Goal: Navigation & Orientation: Find specific page/section

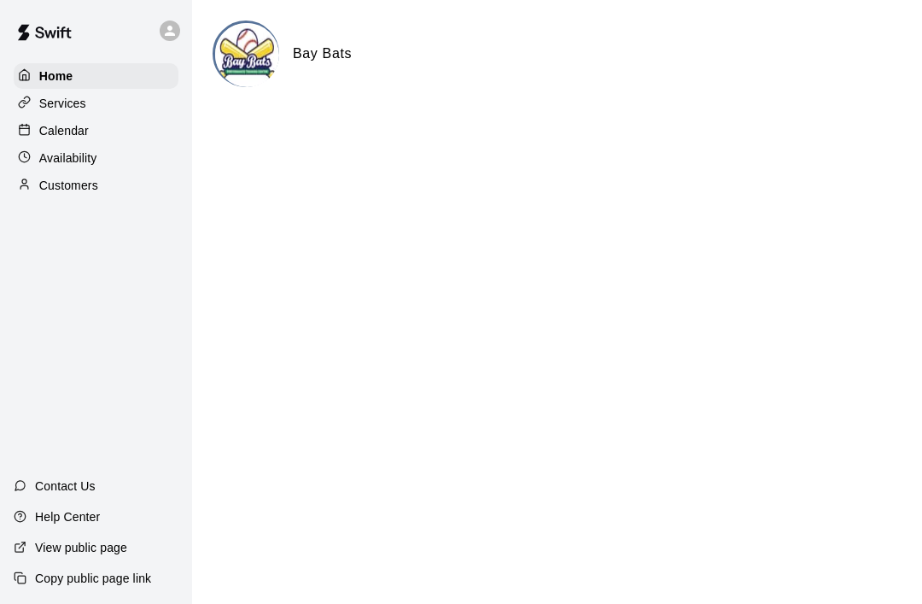
click at [40, 97] on p "Services" at bounding box center [62, 103] width 47 height 17
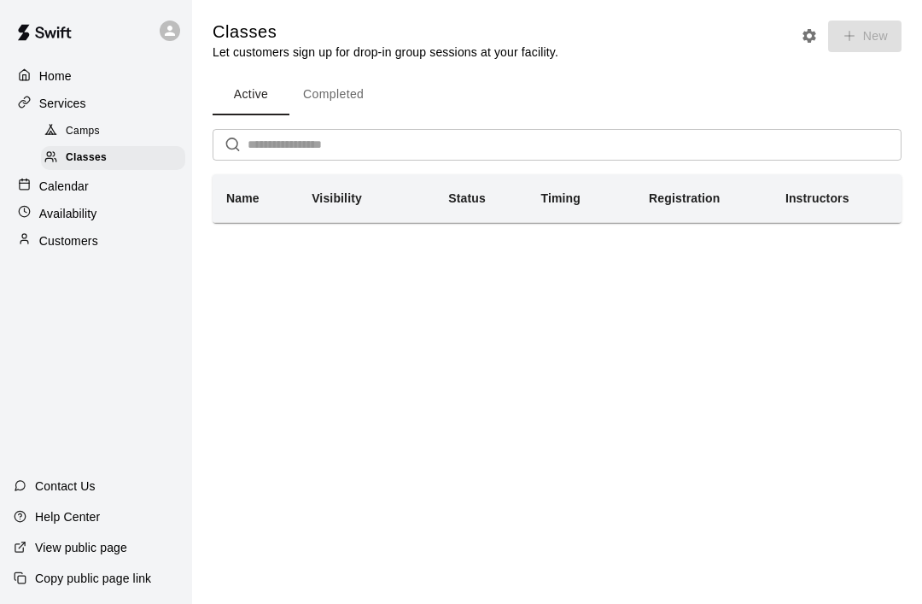
click at [42, 190] on p "Calendar" at bounding box center [64, 186] width 50 height 17
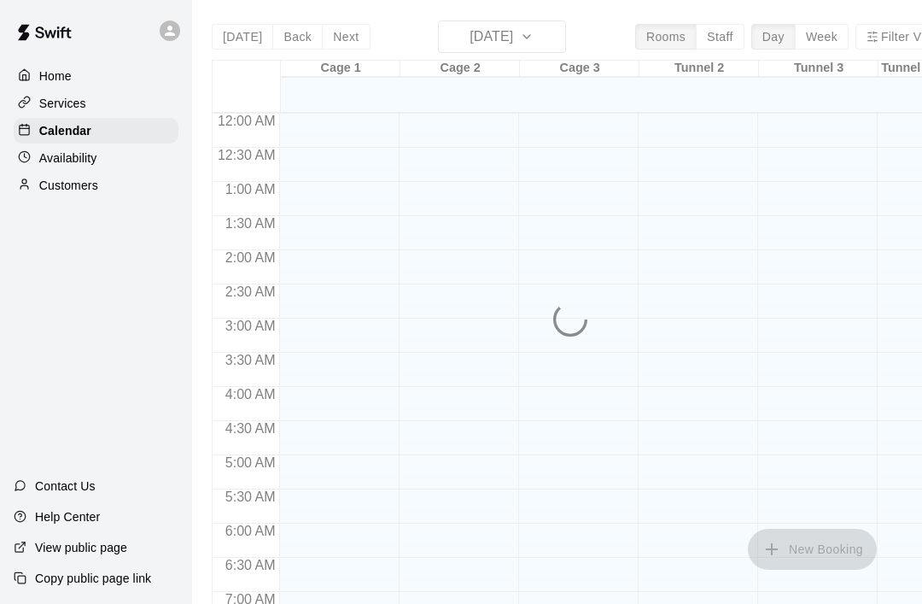
scroll to position [1025, 0]
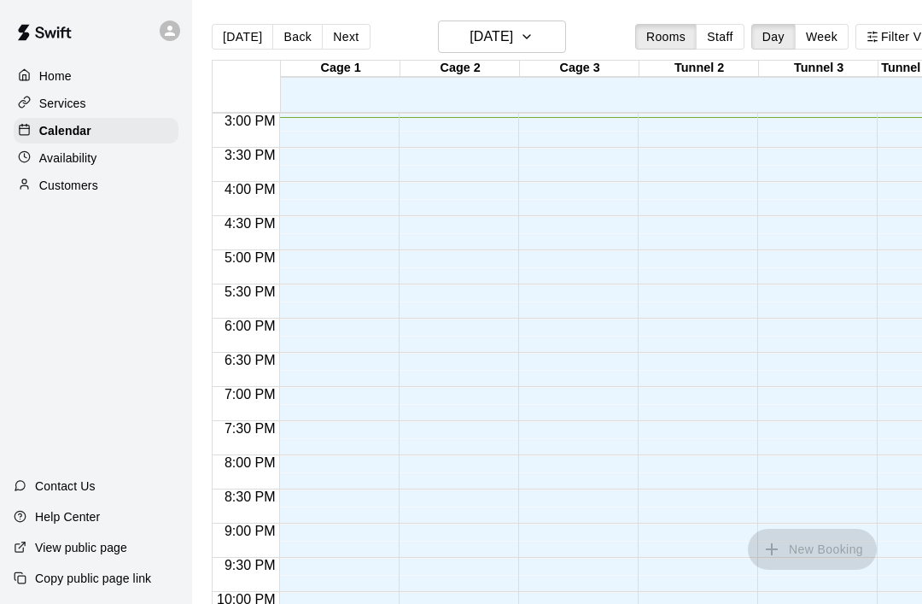
click at [39, 156] on p "Availability" at bounding box center [68, 157] width 58 height 17
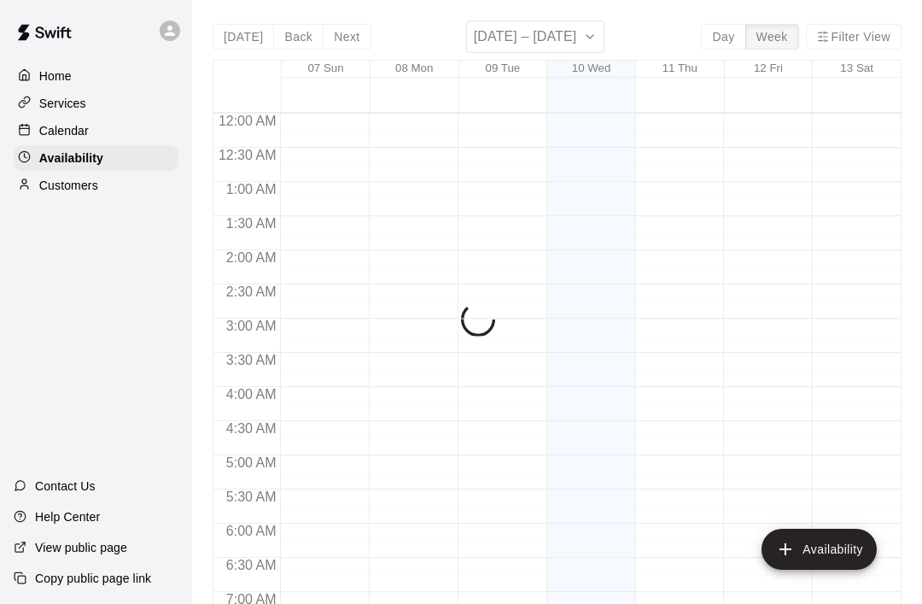
scroll to position [1028, 0]
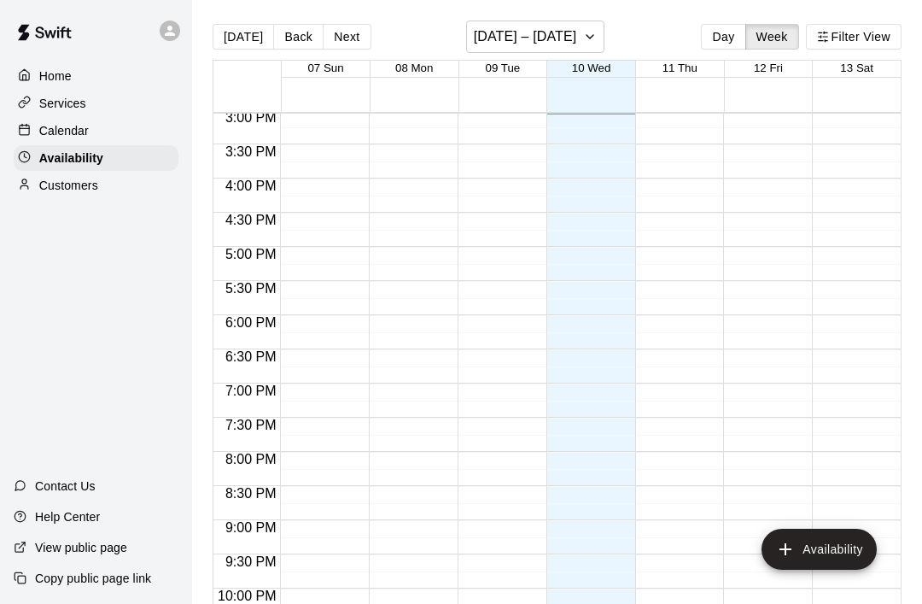
click at [38, 188] on div at bounding box center [28, 186] width 21 height 16
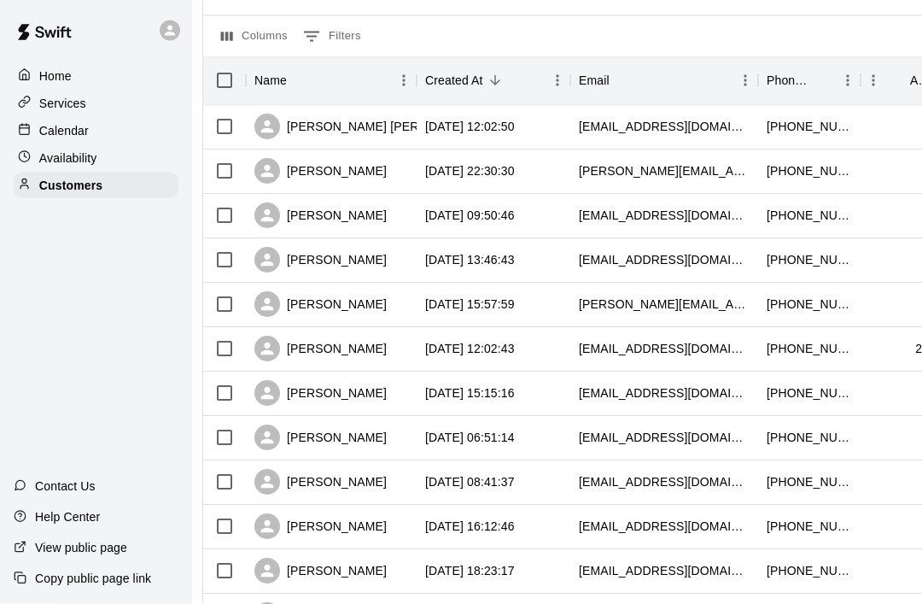
scroll to position [164, 9]
click at [57, 104] on p "Services" at bounding box center [62, 103] width 47 height 17
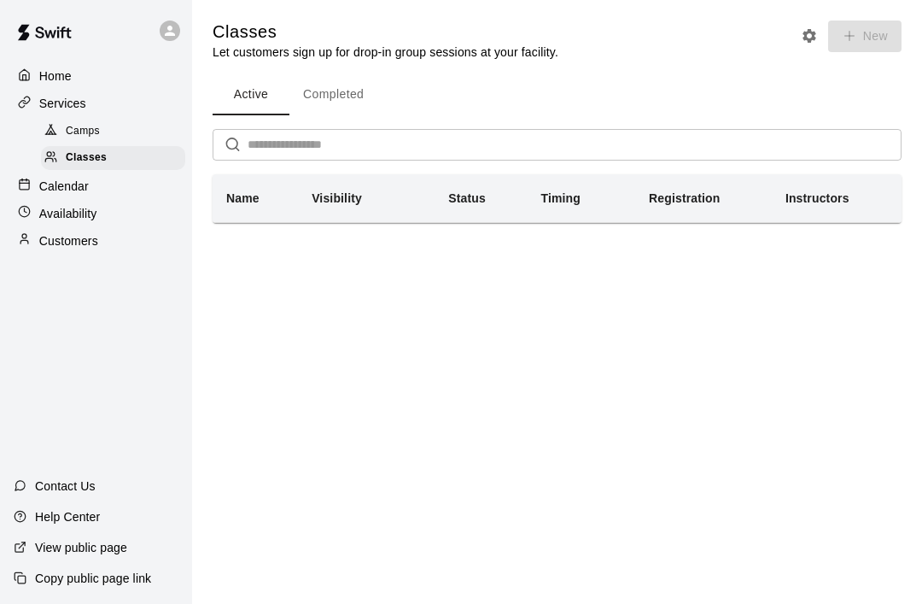
click at [241, 205] on th "Name" at bounding box center [255, 198] width 85 height 49
click at [330, 209] on th "Visibility" at bounding box center [353, 198] width 110 height 49
click at [59, 132] on div at bounding box center [54, 131] width 21 height 16
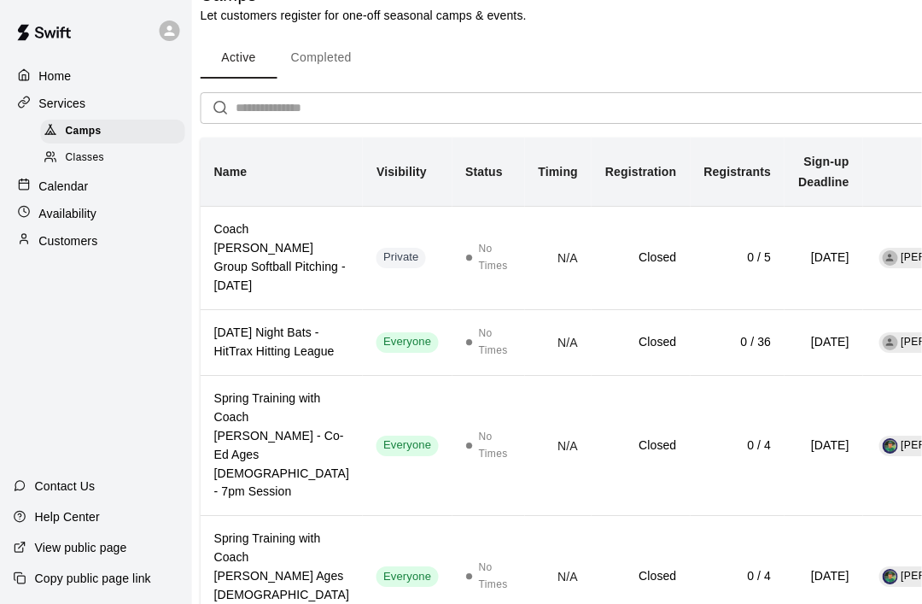
scroll to position [36, 12]
click at [97, 81] on div "Home" at bounding box center [96, 76] width 165 height 26
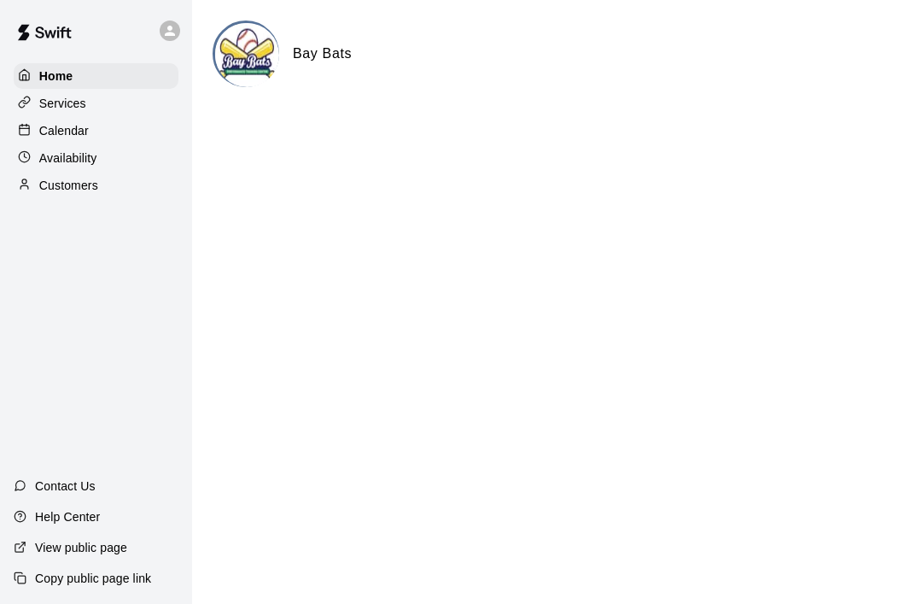
click at [342, 49] on h6 "Bay Bats" at bounding box center [322, 54] width 59 height 22
click at [275, 45] on img at bounding box center [247, 55] width 64 height 64
click at [126, 87] on div "Home" at bounding box center [96, 76] width 165 height 26
click at [122, 108] on div "Services" at bounding box center [96, 104] width 165 height 26
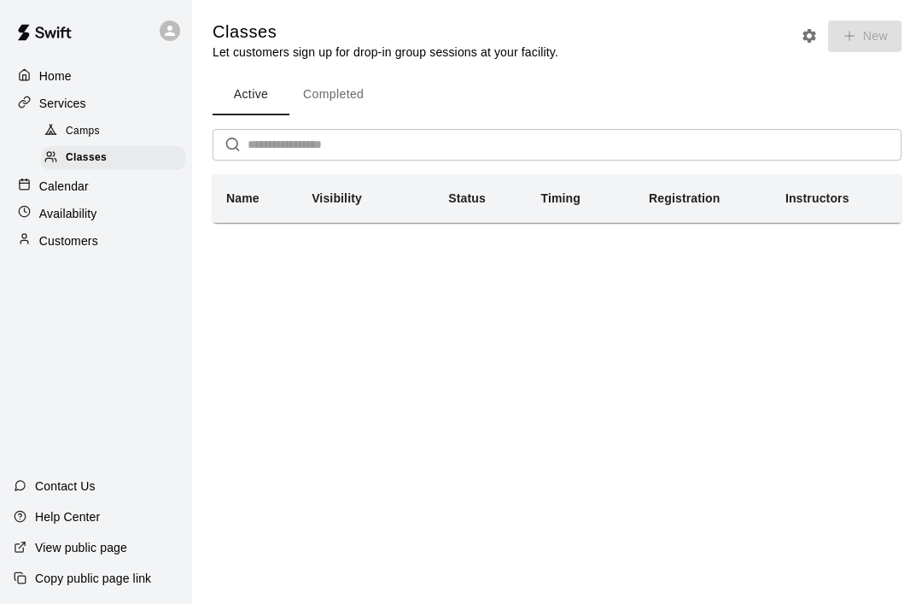
click at [139, 190] on div "Calendar" at bounding box center [96, 186] width 165 height 26
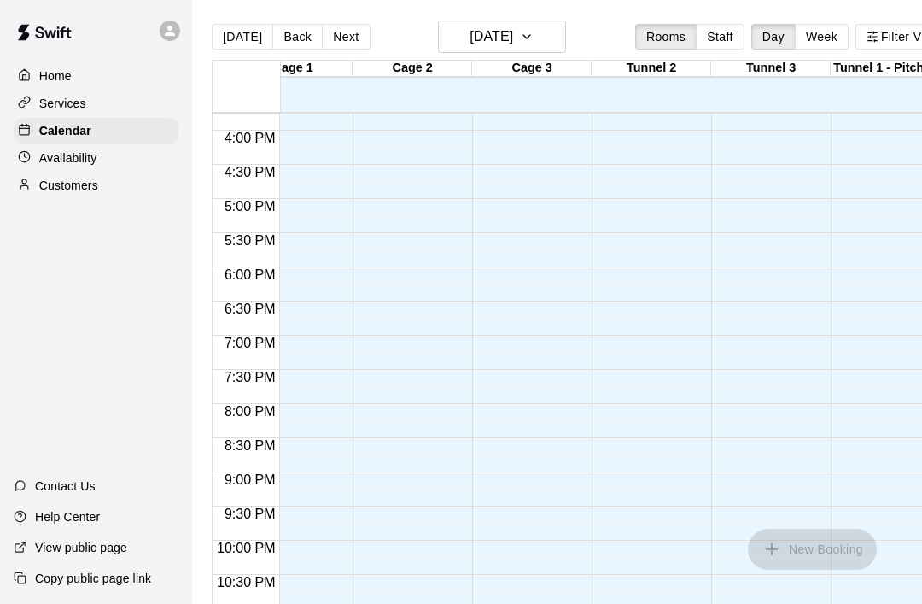
scroll to position [0, 47]
click at [534, 33] on icon "button" at bounding box center [527, 36] width 14 height 20
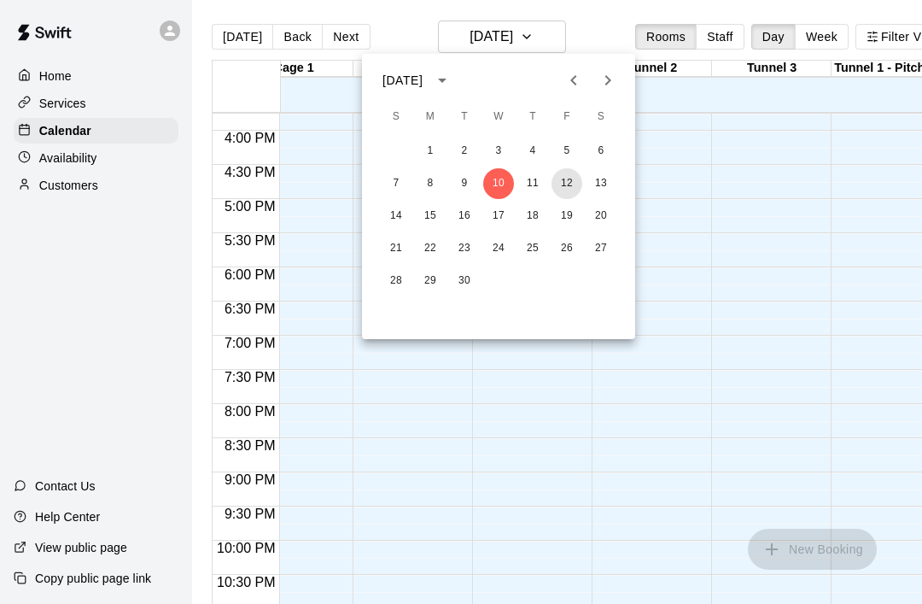
click at [567, 180] on button "12" at bounding box center [567, 183] width 31 height 31
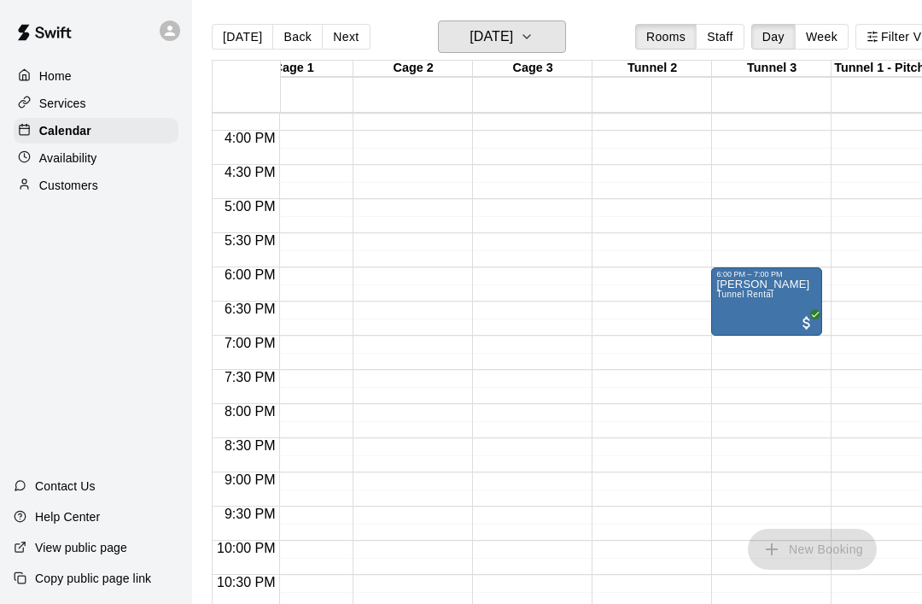
click at [534, 33] on button "[DATE]" at bounding box center [502, 36] width 128 height 32
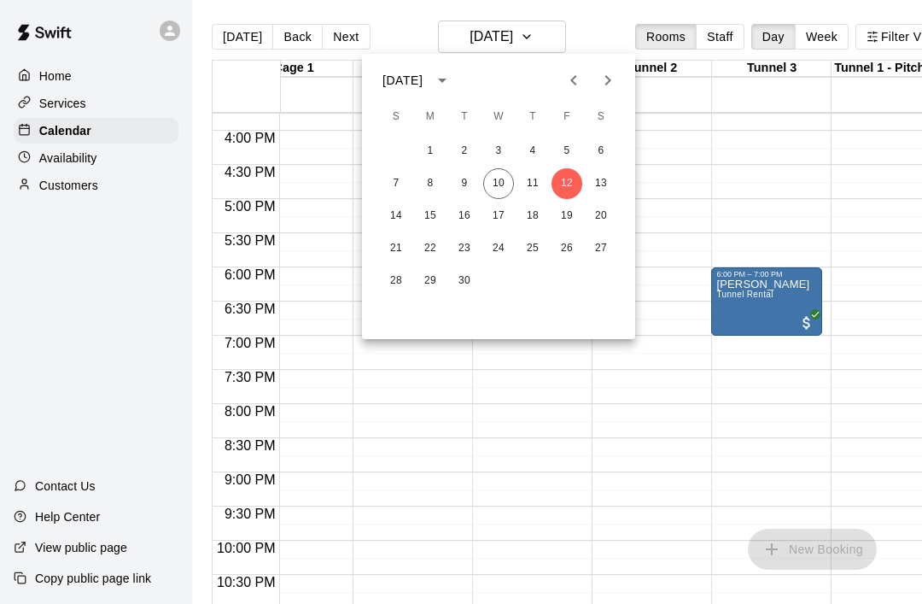
click at [453, 78] on icon "calendar view is open, switch to year view" at bounding box center [442, 80] width 20 height 20
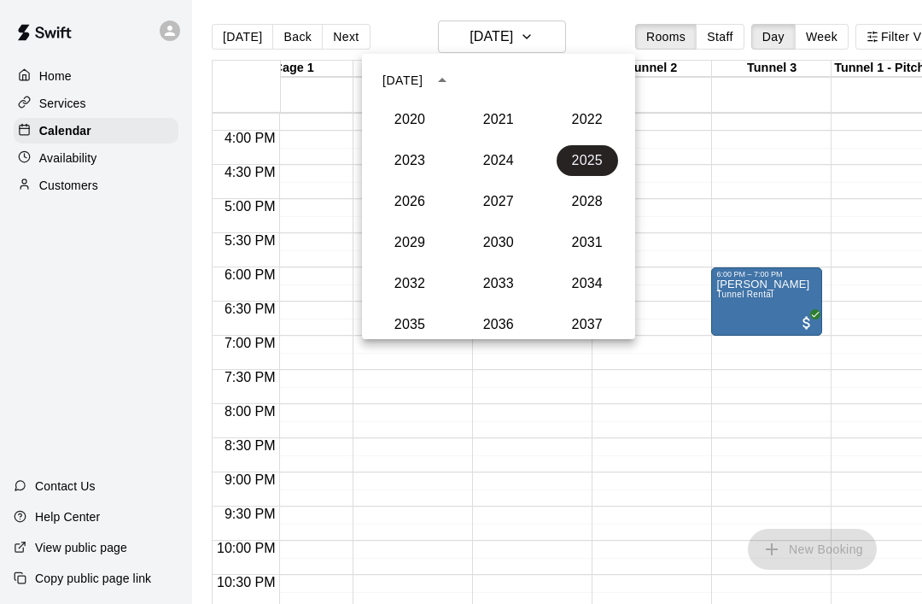
scroll to position [1640, 0]
click at [453, 78] on icon "year view is open, switch to calendar view" at bounding box center [442, 80] width 20 height 20
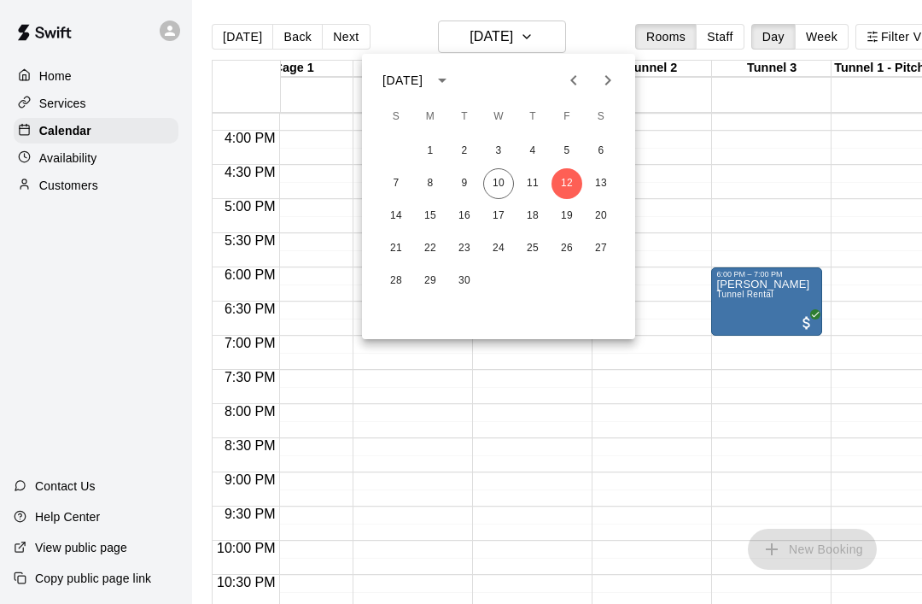
click at [610, 80] on icon "Next month" at bounding box center [608, 80] width 6 height 10
click at [614, 71] on icon "Next month" at bounding box center [608, 80] width 20 height 20
click at [578, 250] on button "21" at bounding box center [567, 248] width 31 height 31
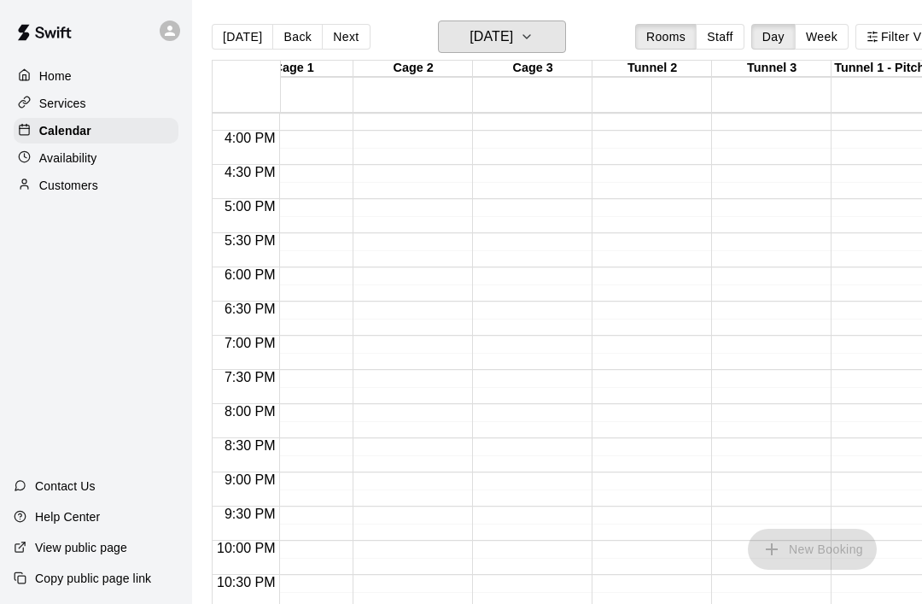
click at [534, 38] on icon "button" at bounding box center [527, 36] width 14 height 20
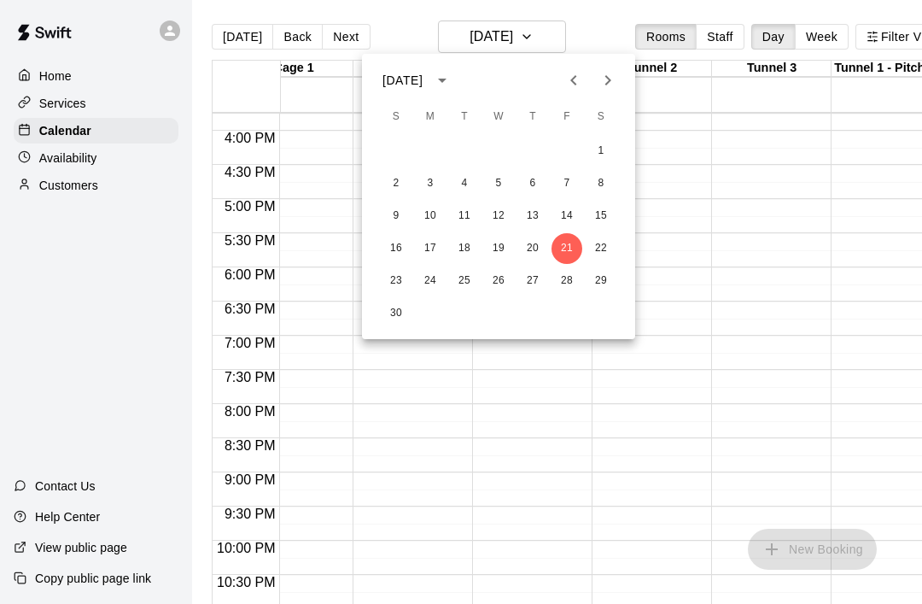
click at [453, 89] on icon "calendar view is open, switch to year view" at bounding box center [442, 80] width 20 height 20
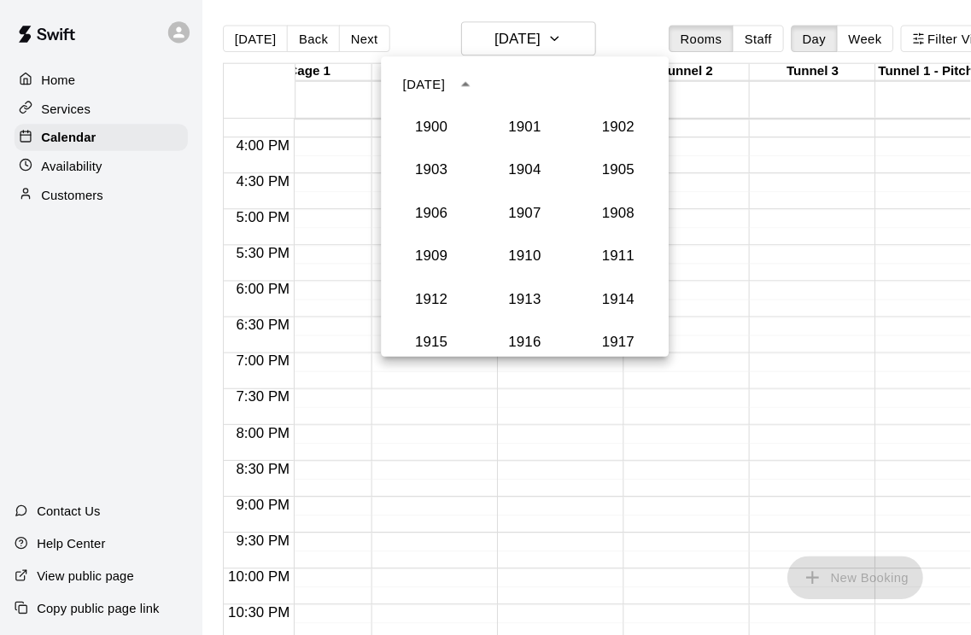
scroll to position [1582, 0]
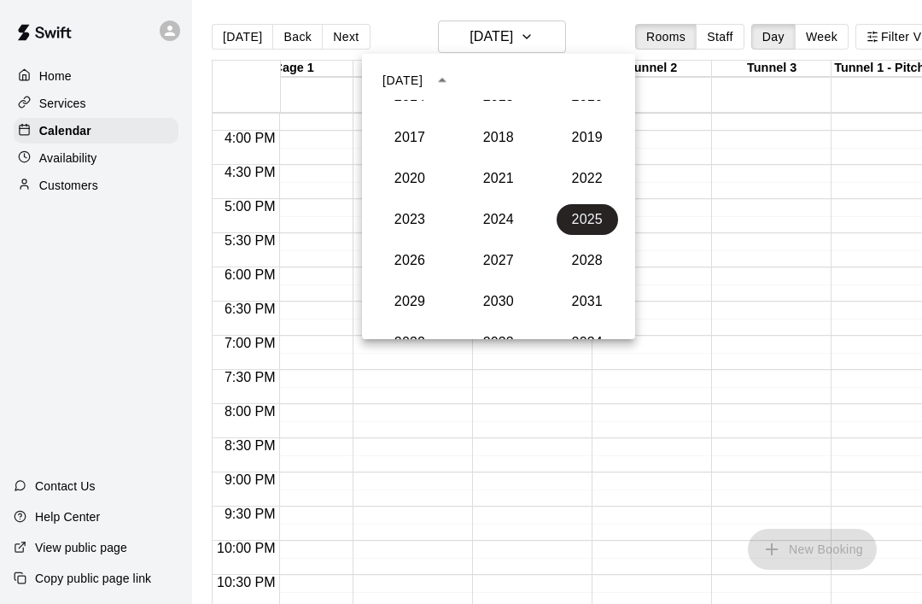
click at [457, 76] on button "year view is open, switch to calendar view" at bounding box center [442, 80] width 29 height 29
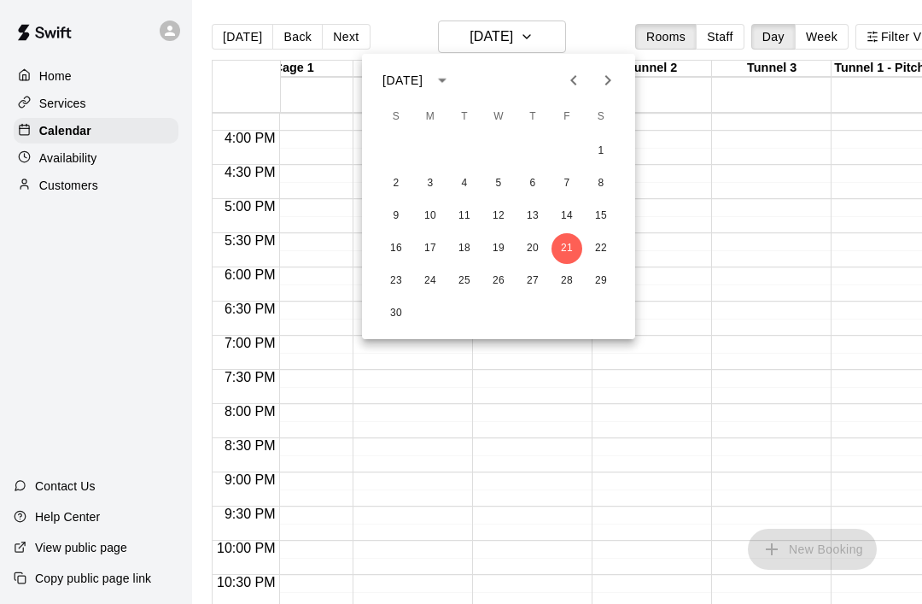
click at [570, 82] on icon "Previous month" at bounding box center [574, 80] width 20 height 20
click at [570, 247] on button "26" at bounding box center [567, 248] width 31 height 31
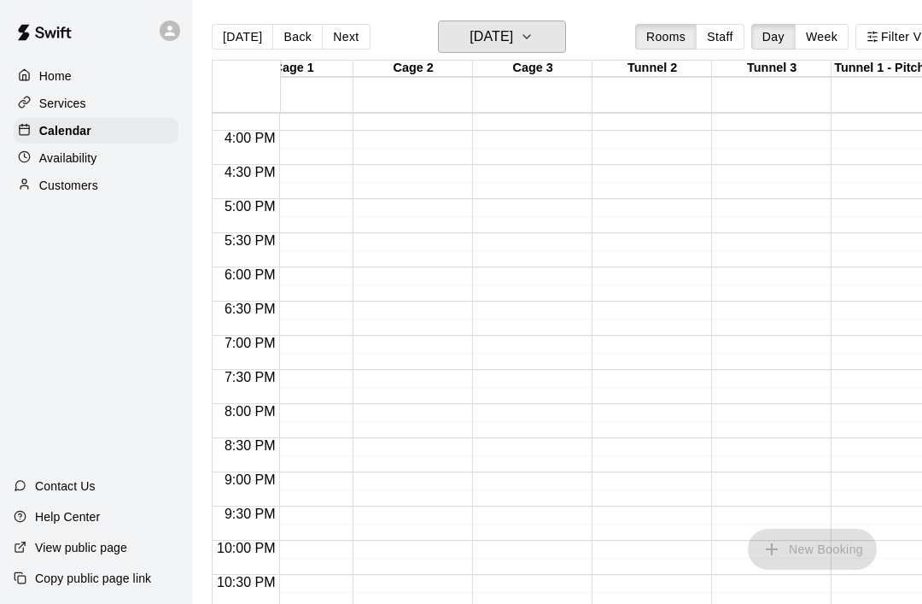
click at [536, 37] on button "[DATE]" at bounding box center [502, 36] width 128 height 32
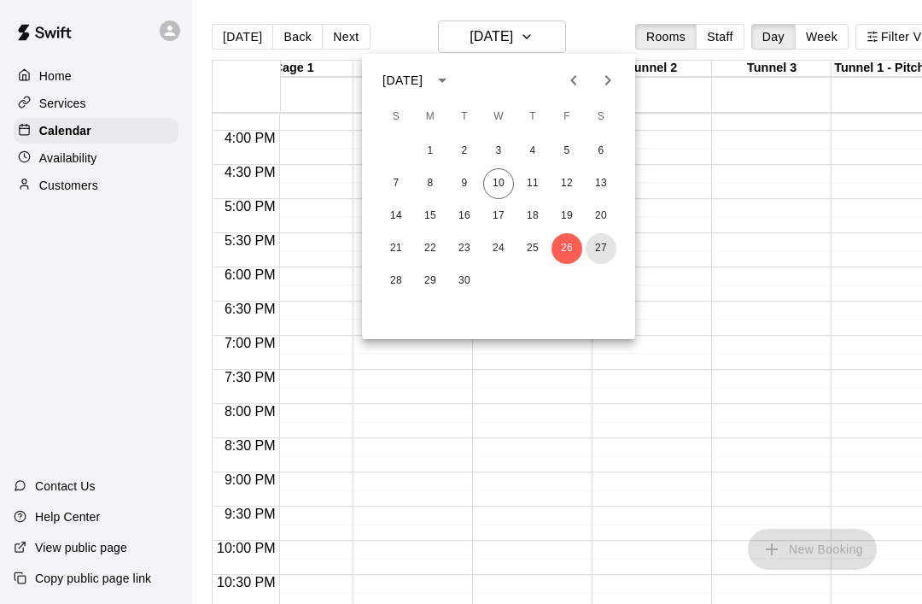
click at [607, 255] on button "27" at bounding box center [601, 248] width 31 height 31
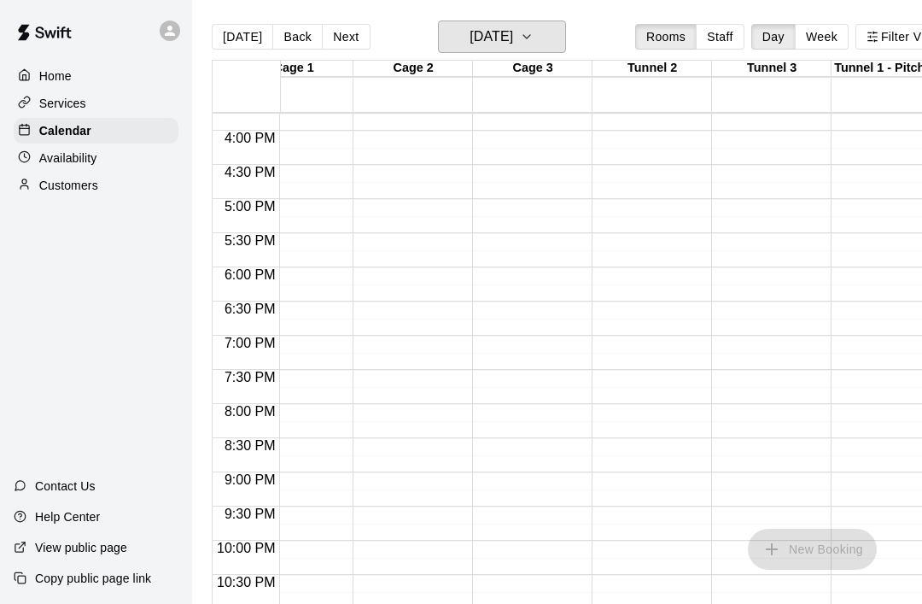
click at [561, 32] on button "[DATE]" at bounding box center [502, 36] width 128 height 32
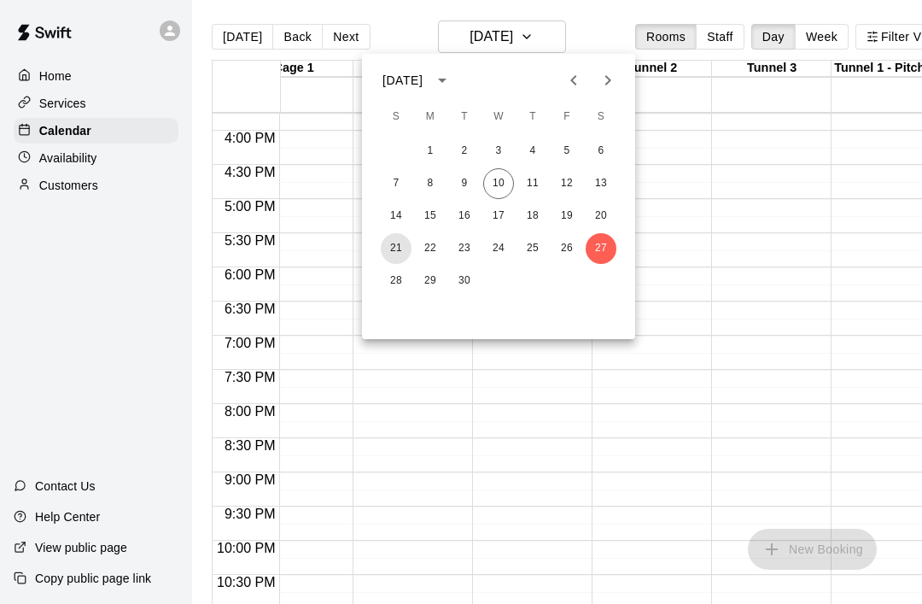
click at [407, 241] on button "21" at bounding box center [396, 248] width 31 height 31
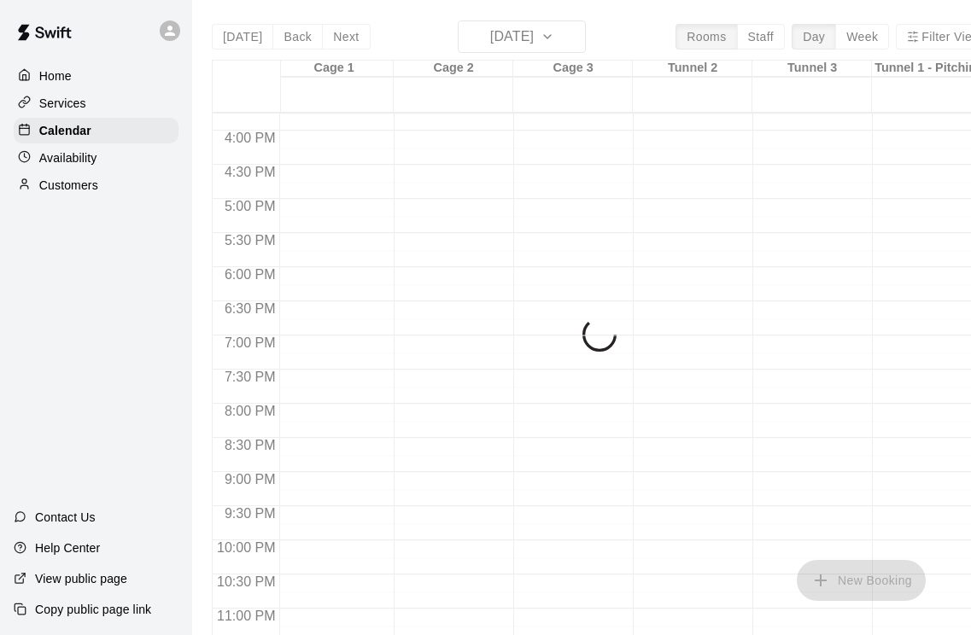
scroll to position [1041, 6]
click at [98, 195] on div "Customers" at bounding box center [96, 186] width 165 height 26
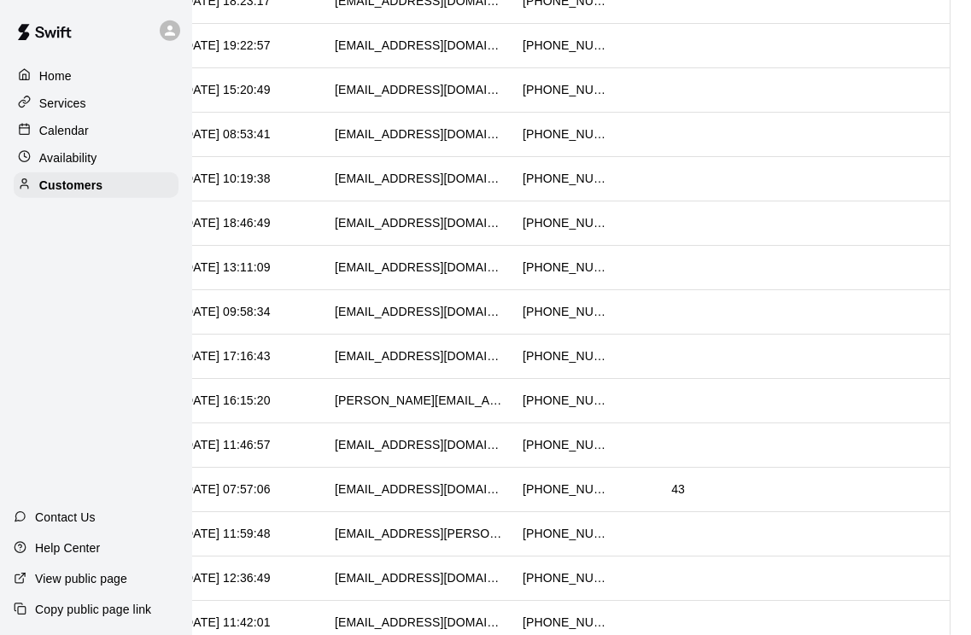
scroll to position [735, 39]
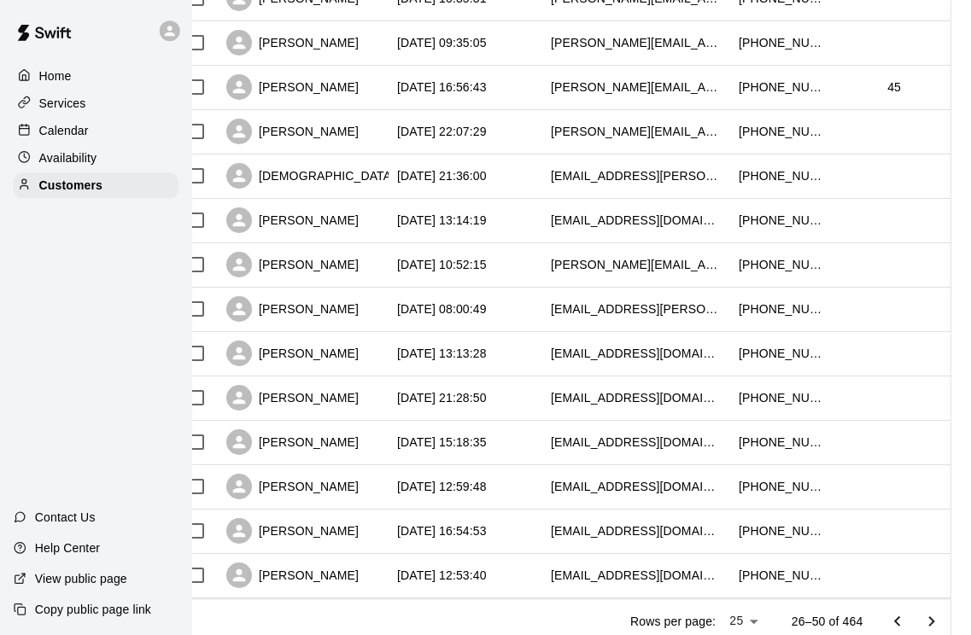
scroll to position [781, 39]
click at [921, 603] on button "Go to next page" at bounding box center [931, 622] width 34 height 34
